Goal: Navigation & Orientation: Find specific page/section

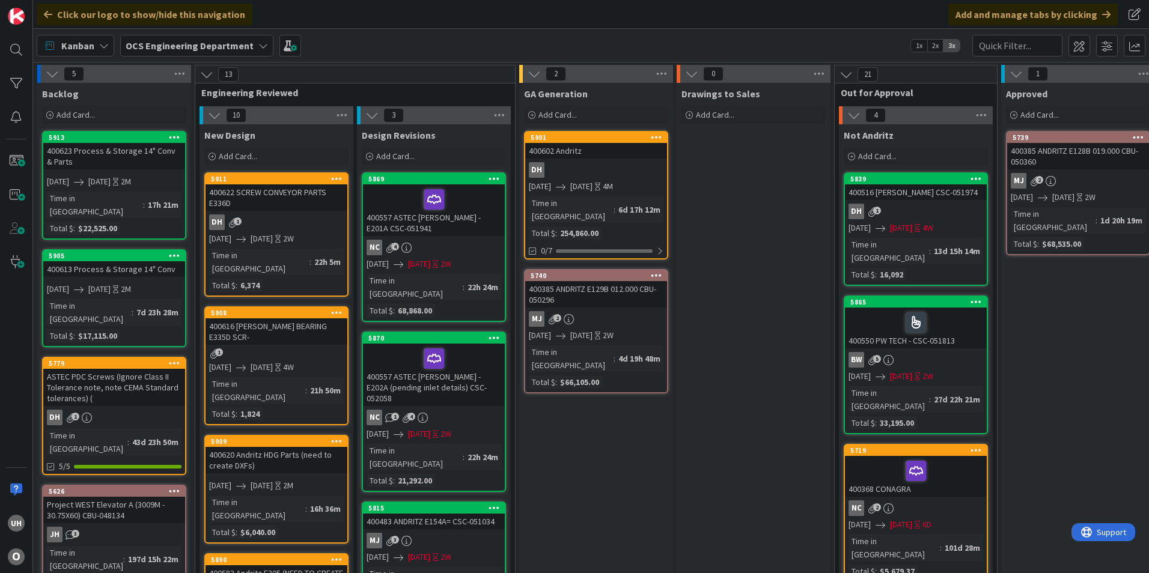
scroll to position [0, 1047]
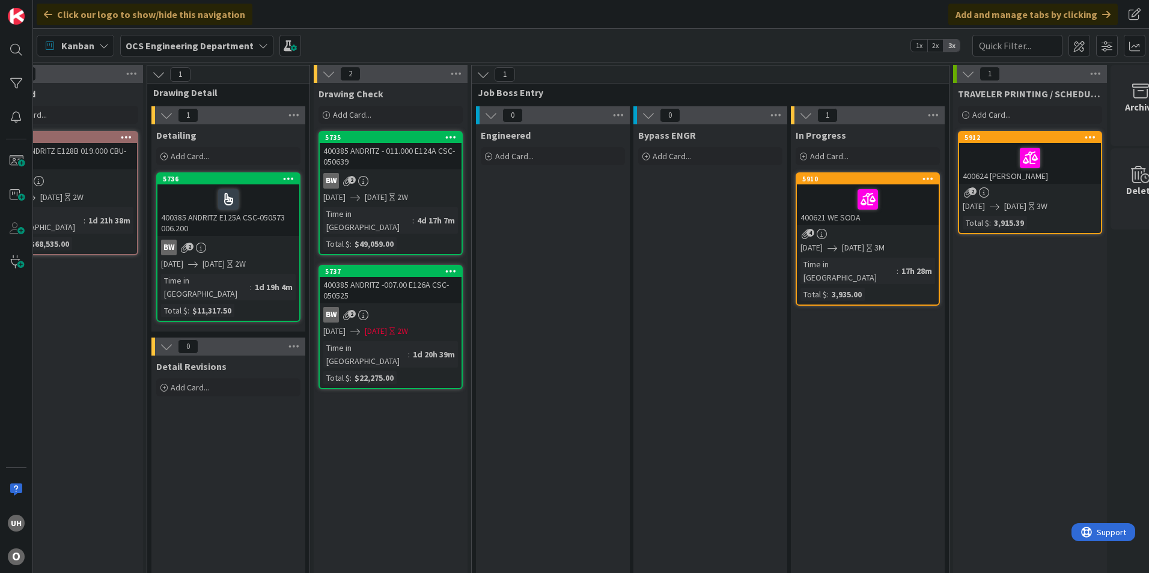
scroll to position [0, 1025]
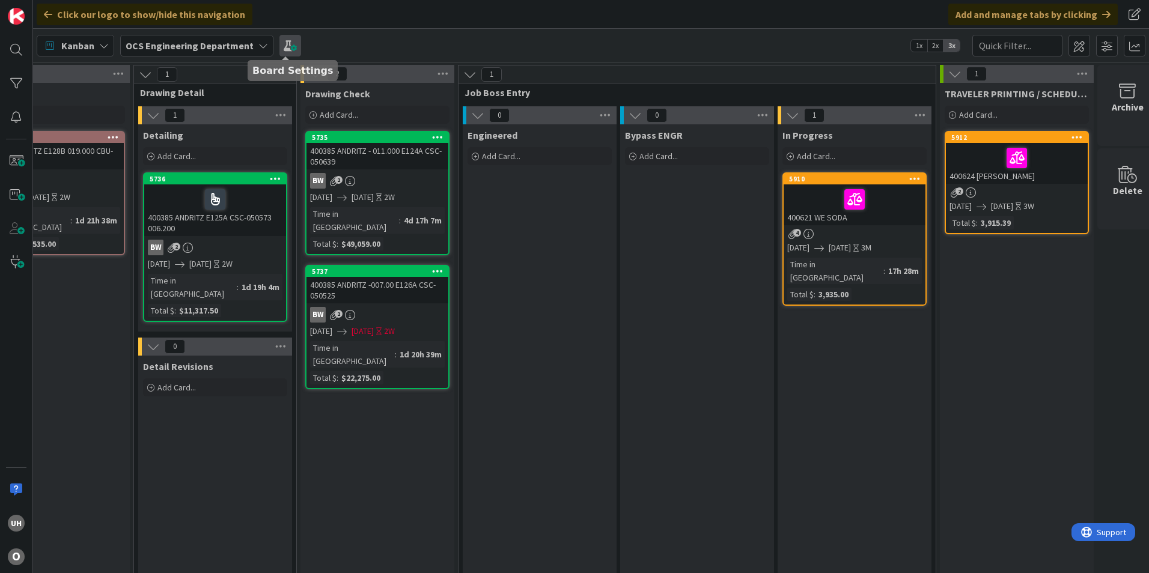
click at [284, 53] on span at bounding box center [291, 46] width 22 height 22
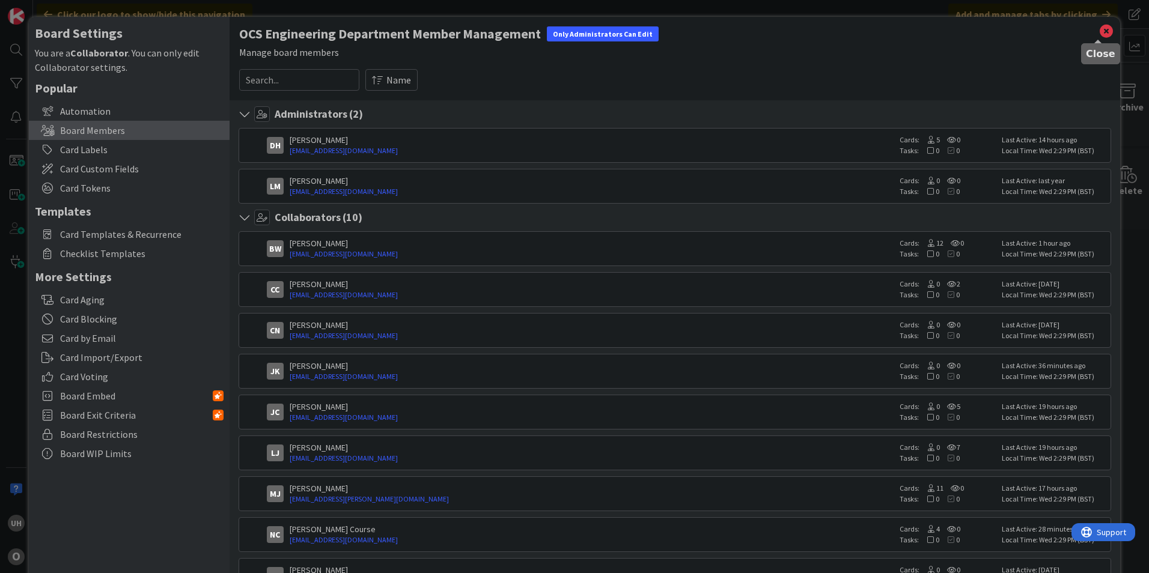
click at [567, 34] on icon at bounding box center [1107, 31] width 16 height 17
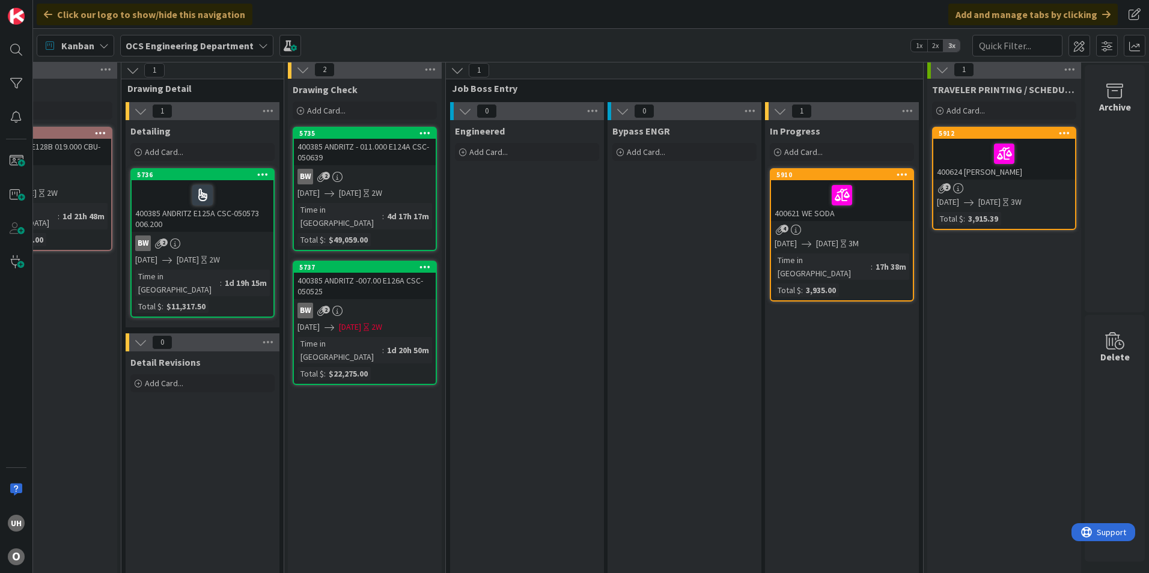
scroll to position [0, 1047]
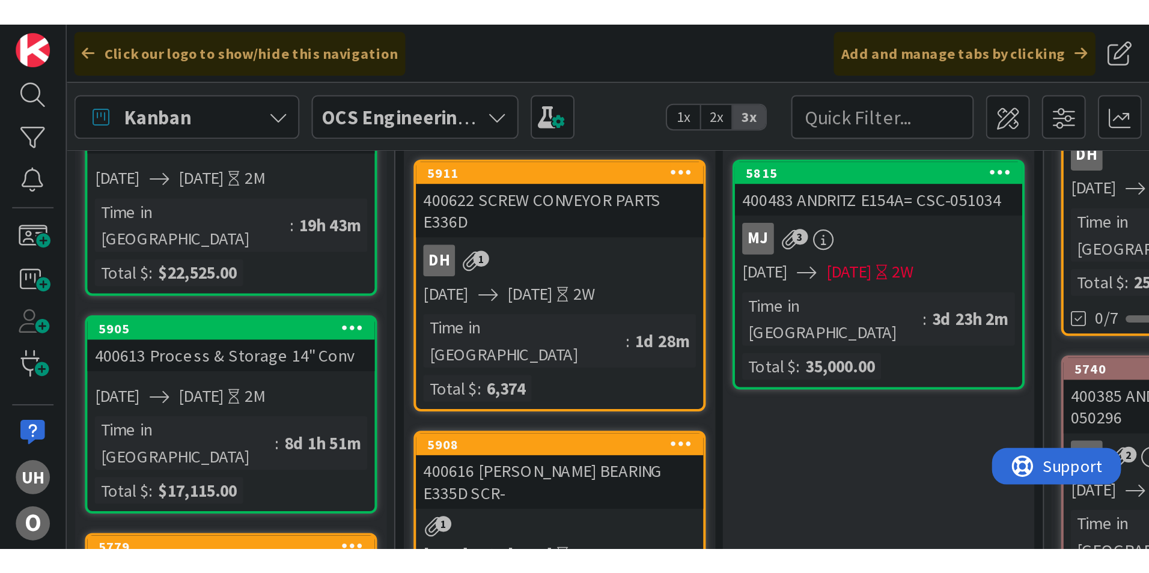
scroll to position [301, 0]
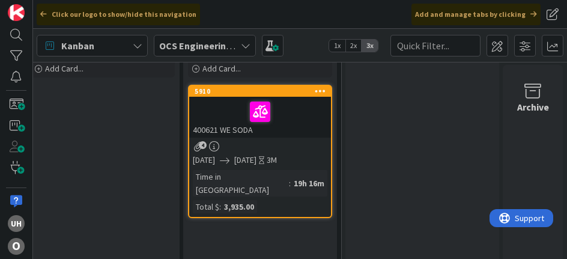
scroll to position [60, 1629]
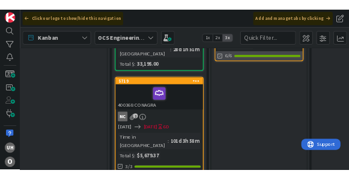
scroll to position [301, 658]
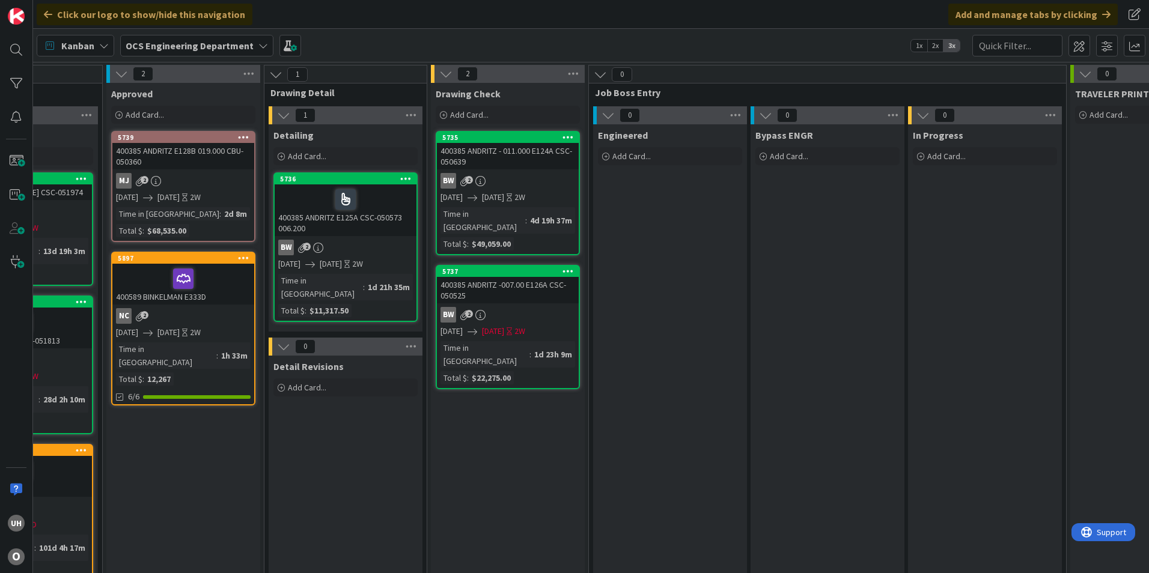
scroll to position [0, 939]
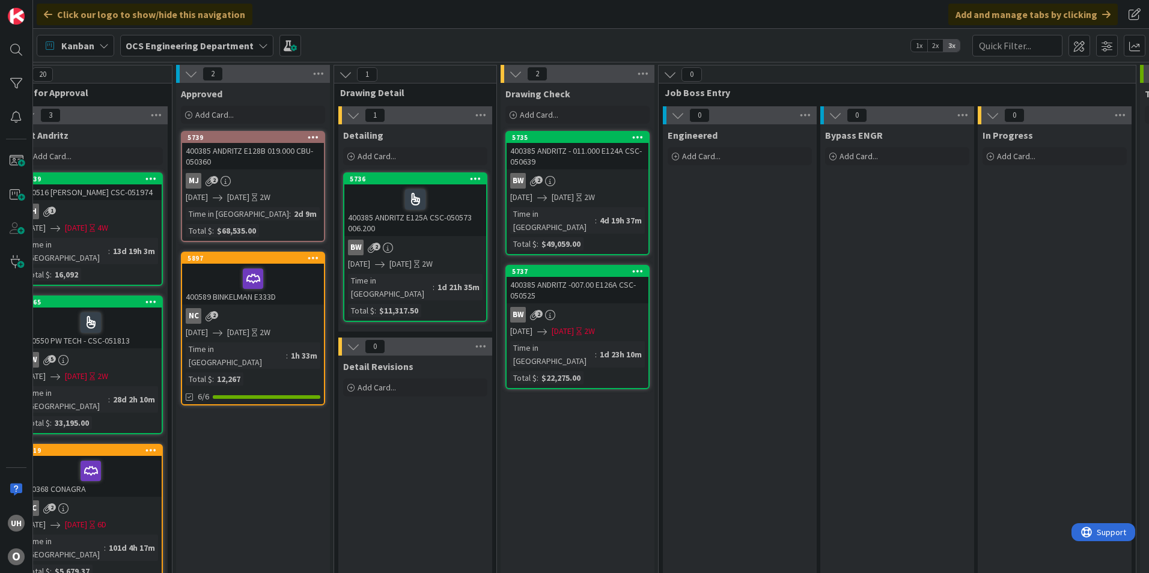
scroll to position [0, 1047]
